Goal: Information Seeking & Learning: Learn about a topic

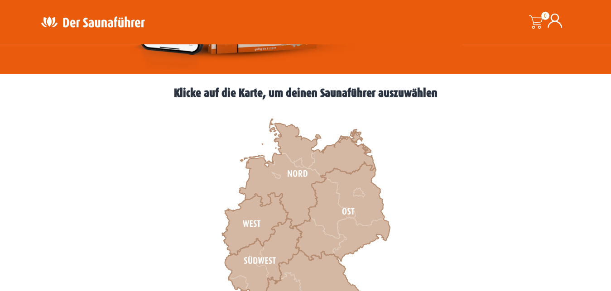
scroll to position [231, 0]
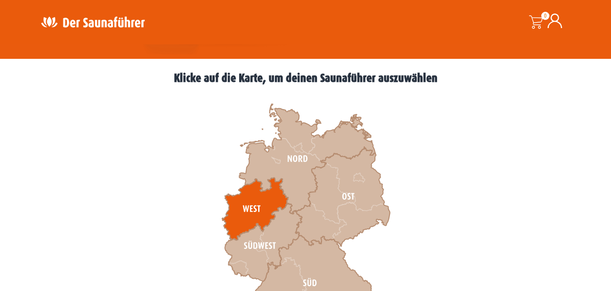
click at [239, 203] on icon at bounding box center [255, 209] width 66 height 62
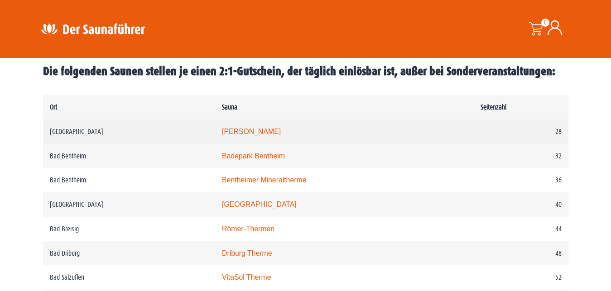
scroll to position [462, 0]
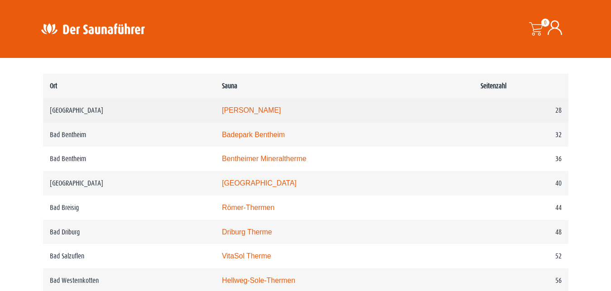
click at [277, 114] on link "Carolus Thermen" at bounding box center [251, 110] width 59 height 8
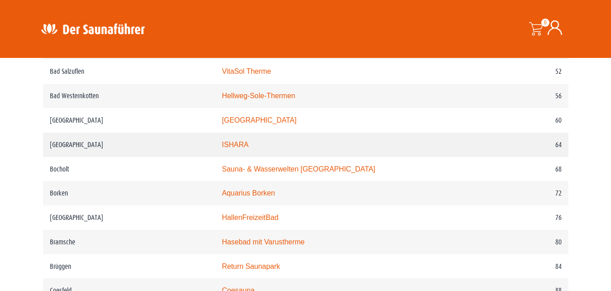
scroll to position [693, 0]
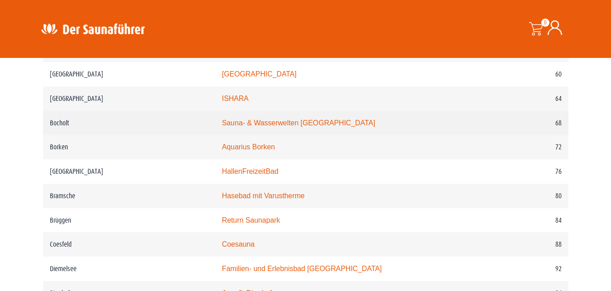
click at [298, 127] on link "Sauna- & Wasserwelten Bahia" at bounding box center [298, 123] width 153 height 8
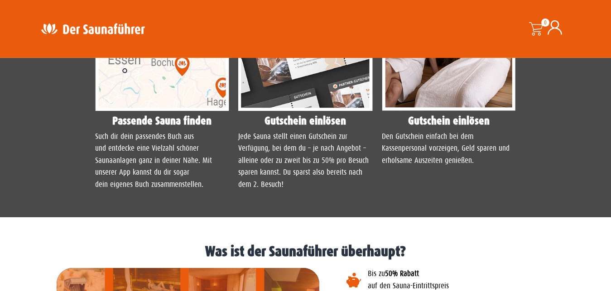
scroll to position [877, 0]
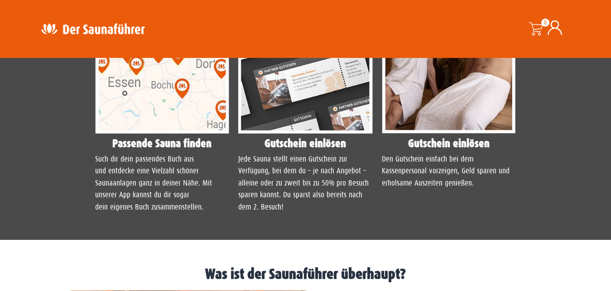
click at [331, 148] on h4 "Gutschein einlösen" at bounding box center [305, 143] width 134 height 11
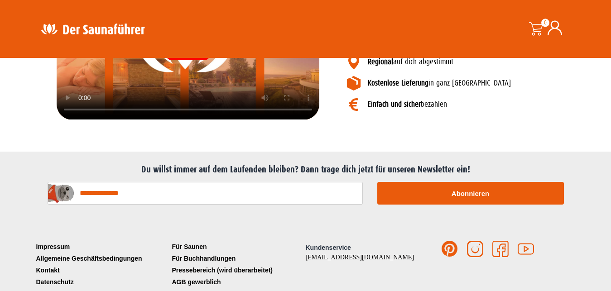
scroll to position [1234, 0]
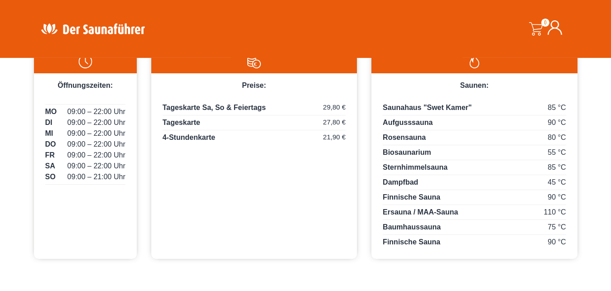
scroll to position [508, 0]
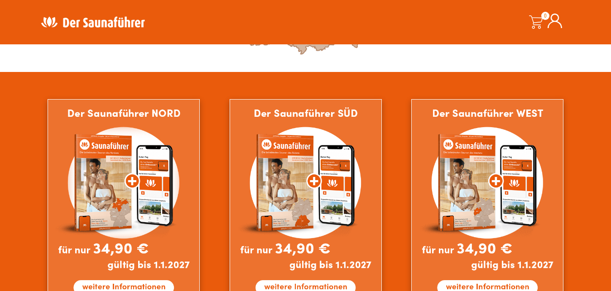
scroll to position [323, 0]
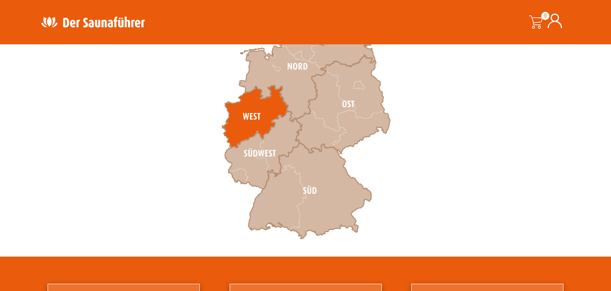
click at [258, 115] on icon at bounding box center [255, 117] width 66 height 62
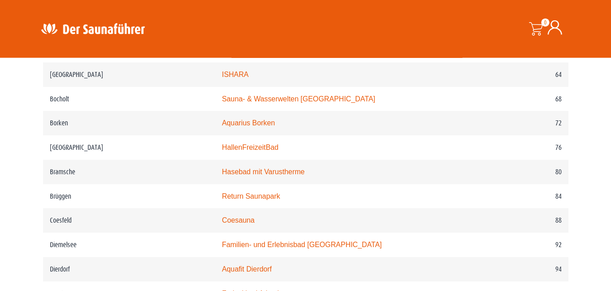
scroll to position [739, 0]
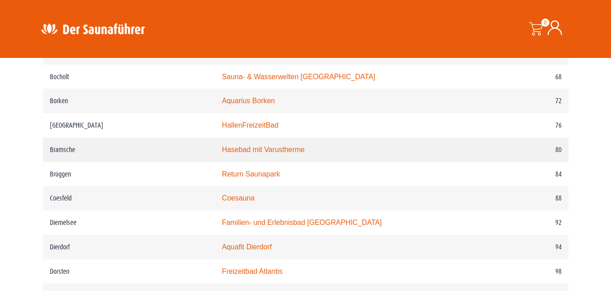
click at [291, 153] on link "Hasebad mit Varustherme" at bounding box center [263, 150] width 83 height 8
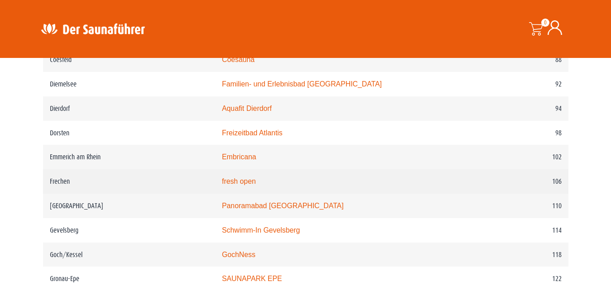
scroll to position [923, 0]
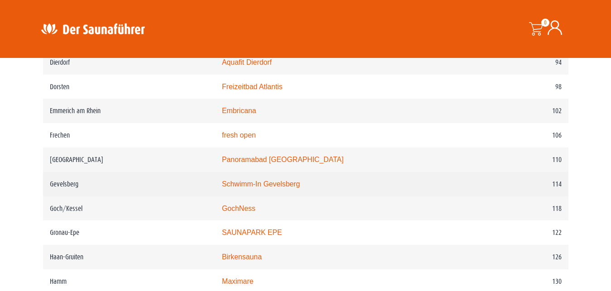
click at [287, 188] on link "Schwimm-In Gevelsberg" at bounding box center [261, 184] width 78 height 8
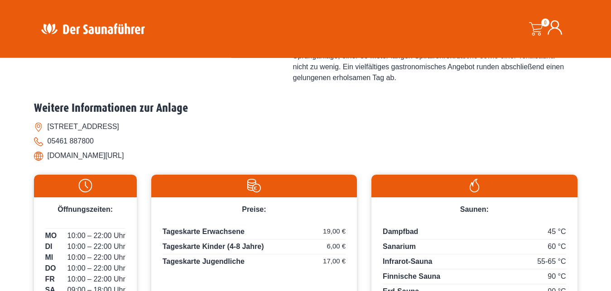
scroll to position [416, 0]
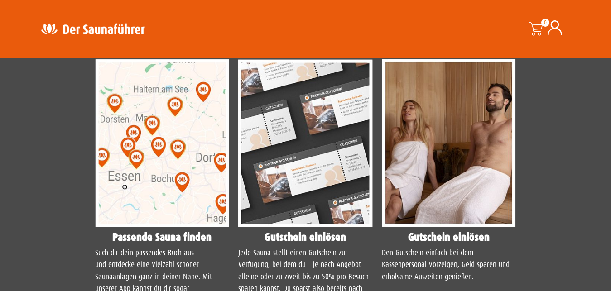
scroll to position [785, 0]
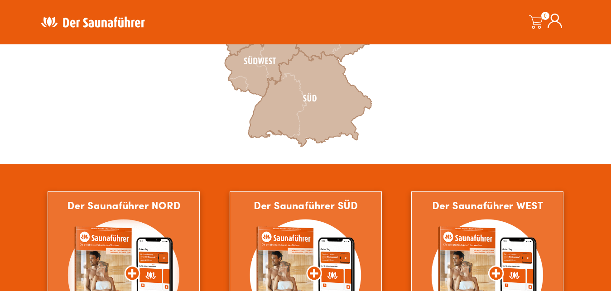
scroll to position [323, 0]
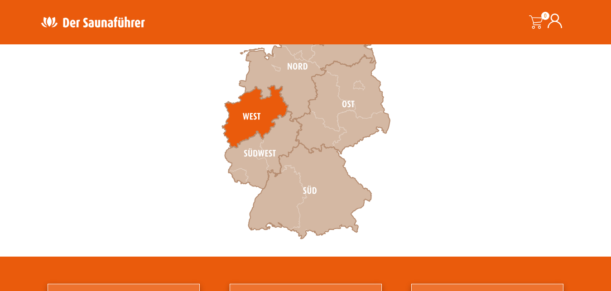
click at [251, 110] on icon at bounding box center [255, 117] width 66 height 62
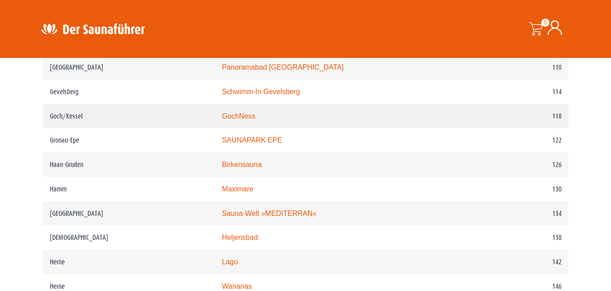
scroll to position [1062, 0]
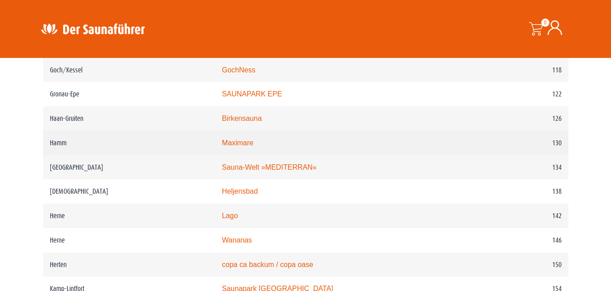
click at [243, 147] on link "Maximare" at bounding box center [237, 143] width 31 height 8
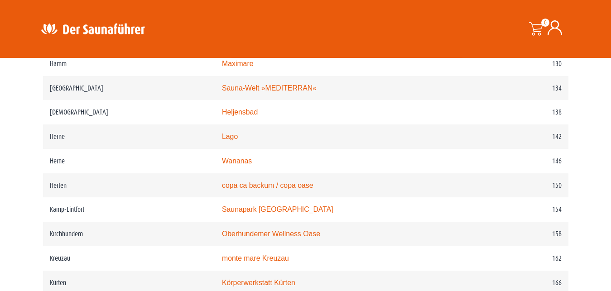
scroll to position [1154, 0]
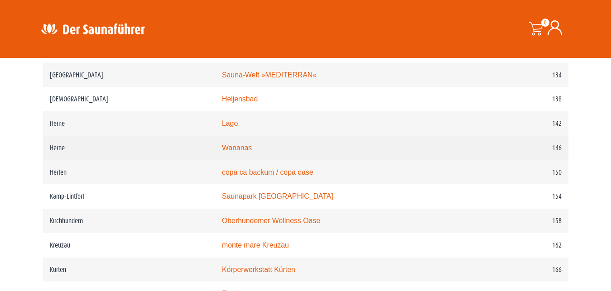
click at [252, 152] on link "Wananas" at bounding box center [237, 148] width 30 height 8
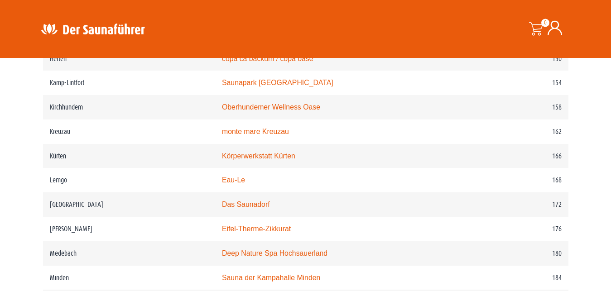
scroll to position [1293, 0]
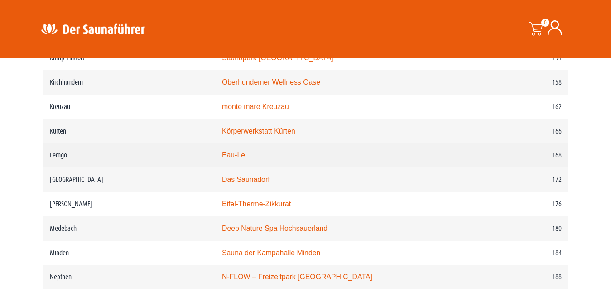
click at [234, 159] on link "Eau-Le" at bounding box center [233, 155] width 23 height 8
click at [245, 159] on link "Eau-Le" at bounding box center [233, 155] width 23 height 8
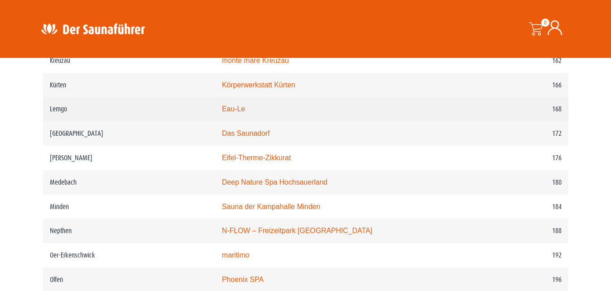
scroll to position [1385, 0]
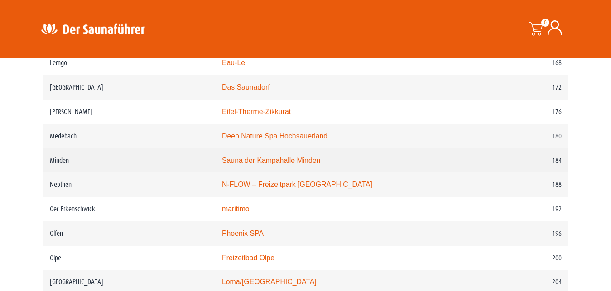
click at [306, 164] on link "Sauna der Kampahalle Minden" at bounding box center [271, 161] width 98 height 8
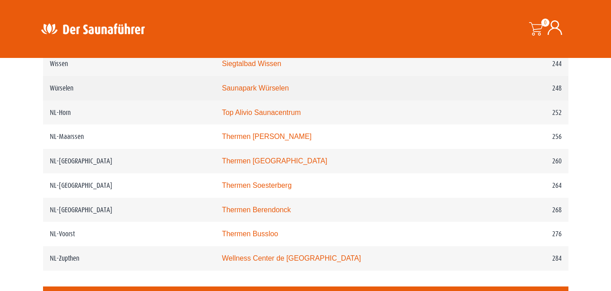
scroll to position [1893, 0]
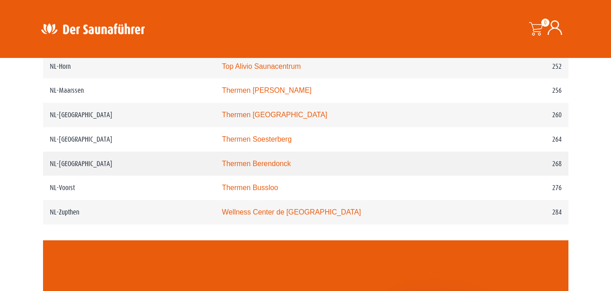
click at [271, 167] on link "Thermen Berendonck" at bounding box center [256, 164] width 69 height 8
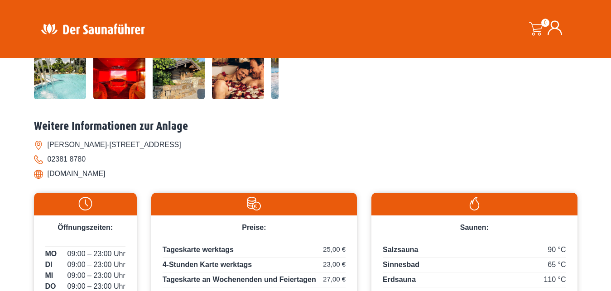
scroll to position [323, 0]
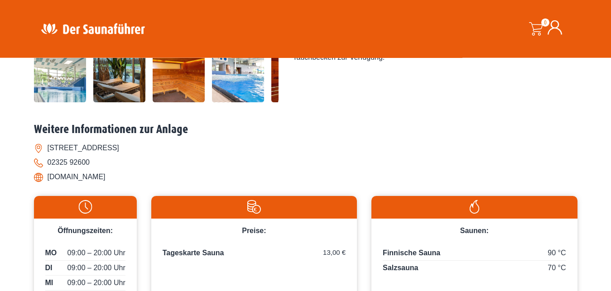
scroll to position [323, 0]
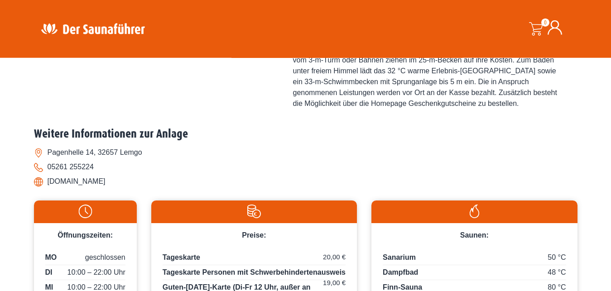
scroll to position [416, 0]
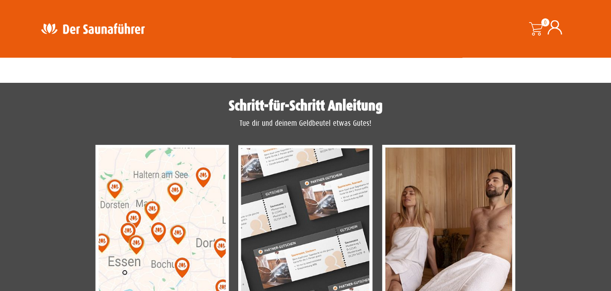
scroll to position [739, 0]
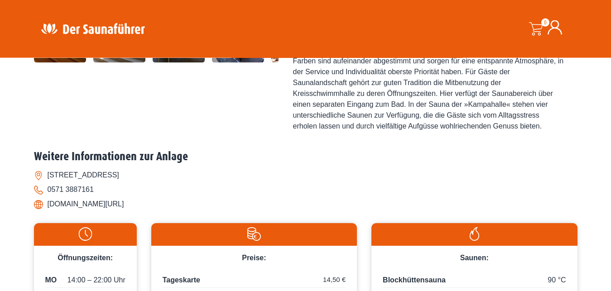
scroll to position [416, 0]
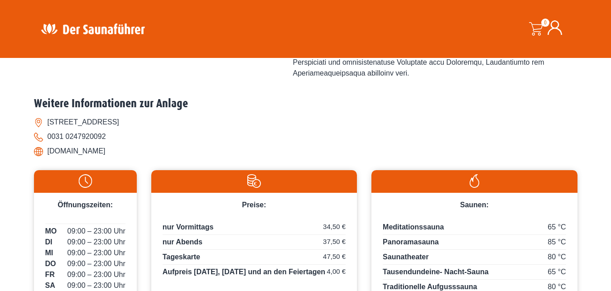
scroll to position [323, 0]
